Goal: Task Accomplishment & Management: Manage account settings

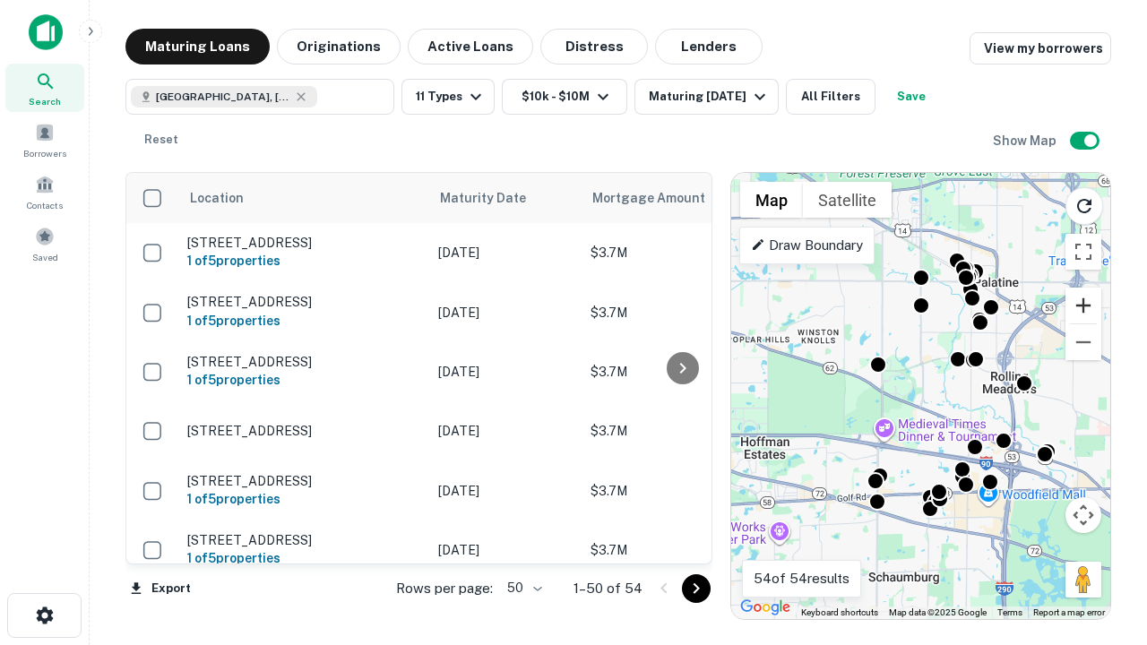
click at [1083, 306] on button "Zoom in" at bounding box center [1083, 306] width 36 height 36
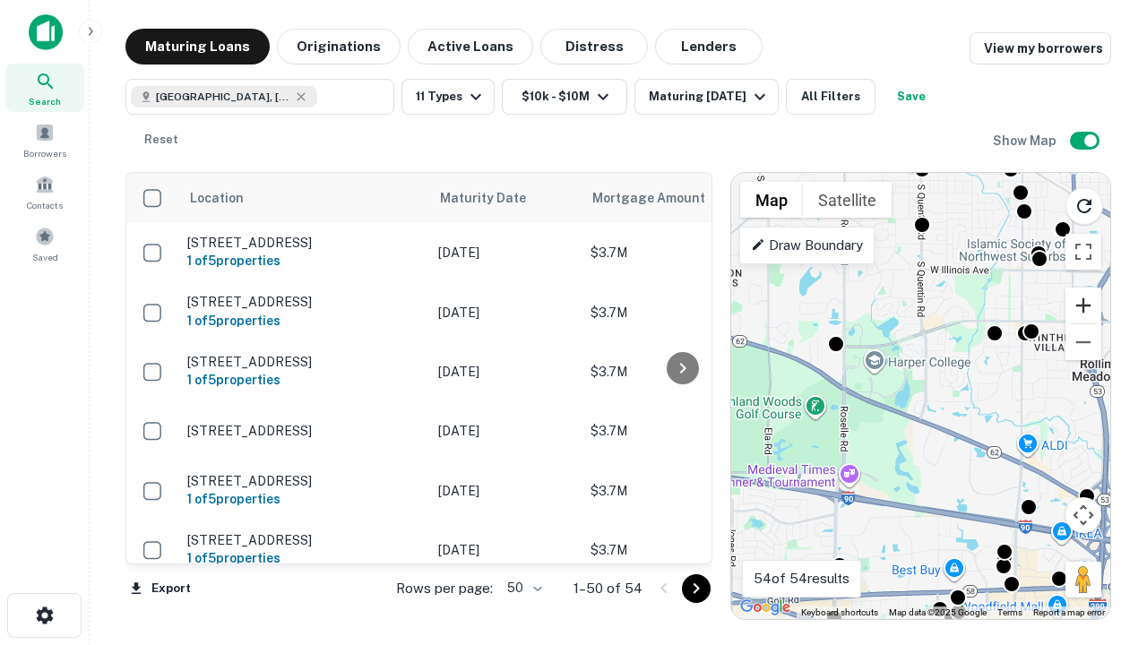
click at [1083, 306] on button "Zoom in" at bounding box center [1083, 306] width 36 height 36
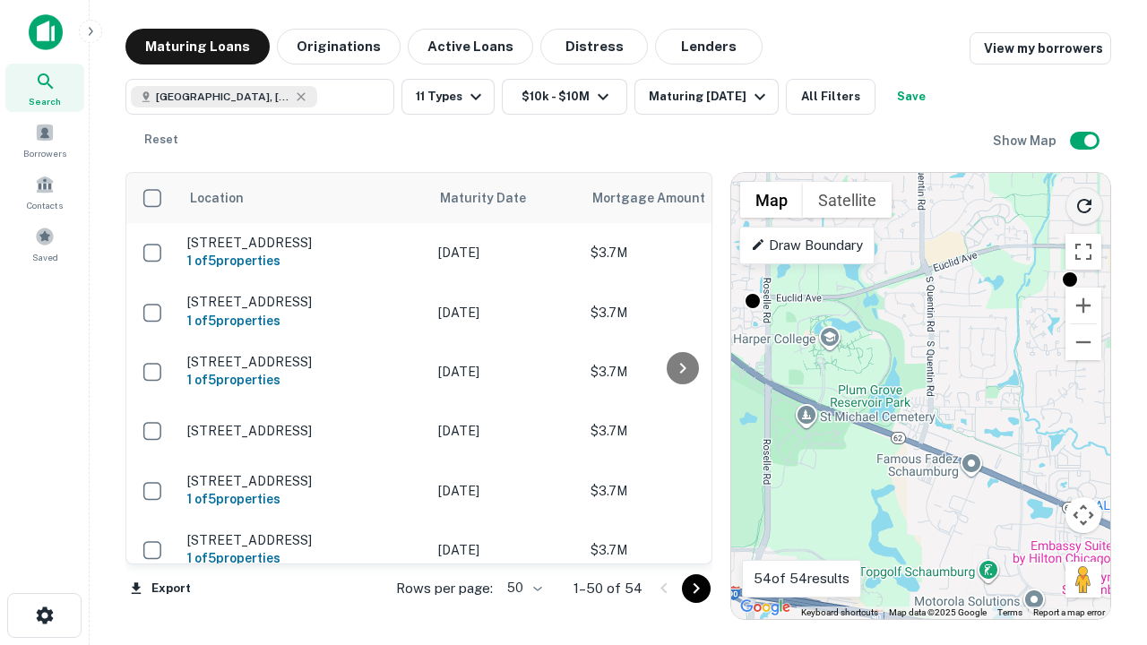
click at [1084, 202] on icon "Reload search area" at bounding box center [1084, 206] width 22 height 22
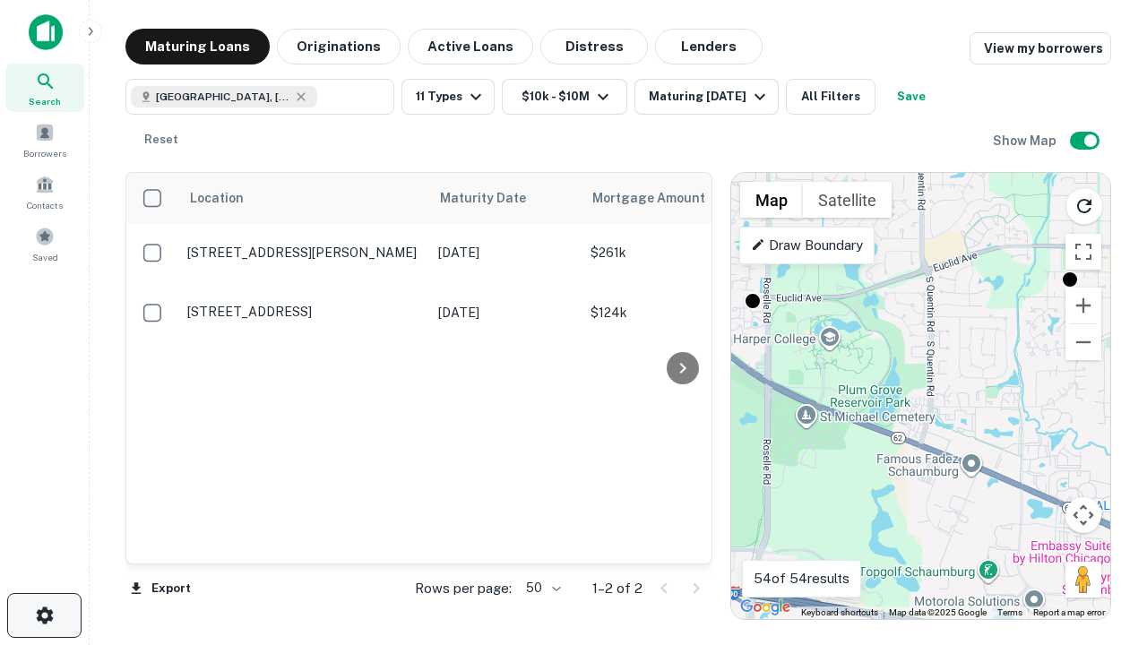
click at [44, 615] on icon "button" at bounding box center [45, 616] width 22 height 22
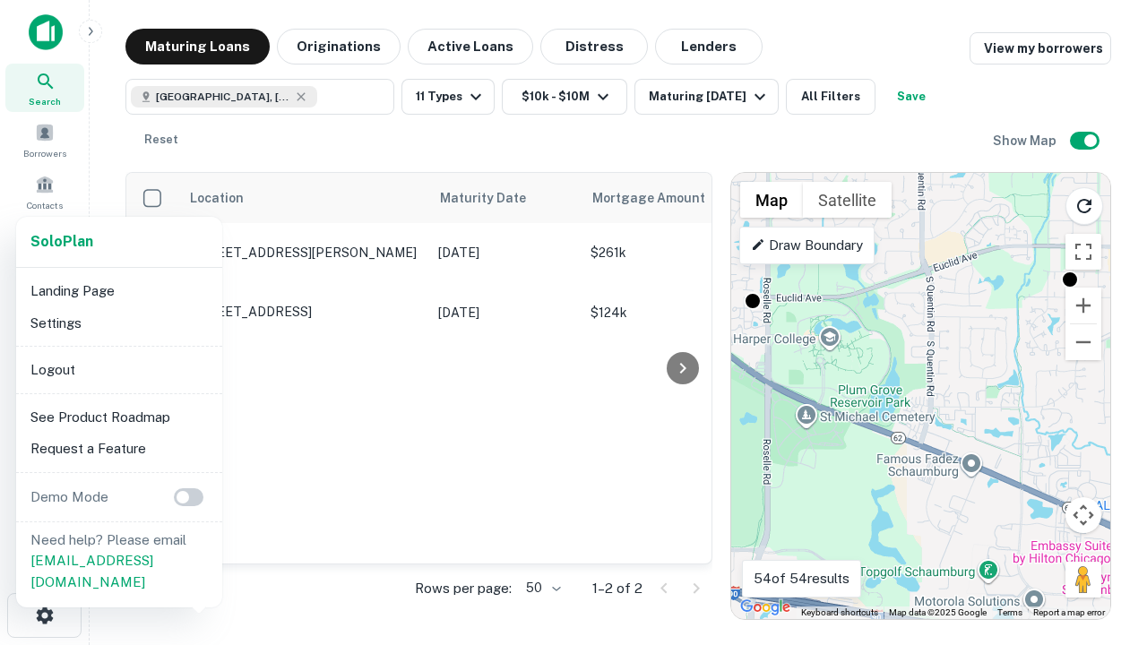
click at [118, 369] on li "Logout" at bounding box center [119, 370] width 192 height 32
